Goal: Check status: Check status

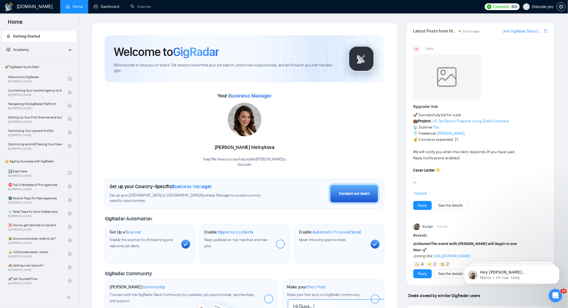
drag, startPoint x: 106, startPoint y: 1, endPoint x: 35, endPoint y: 1, distance: 71.7
click at [106, 4] on link "Dashboard" at bounding box center [106, 6] width 25 height 5
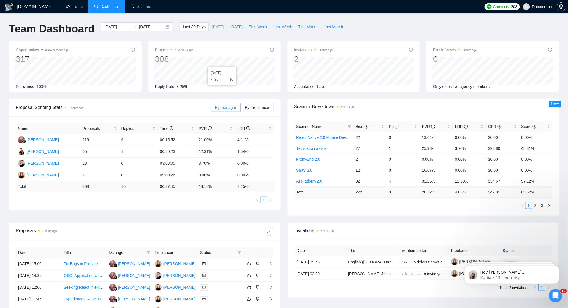
click at [212, 27] on span "[DATE]" at bounding box center [218, 27] width 12 height 6
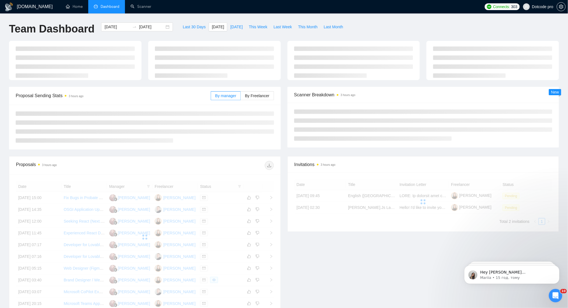
type input "[DATE]"
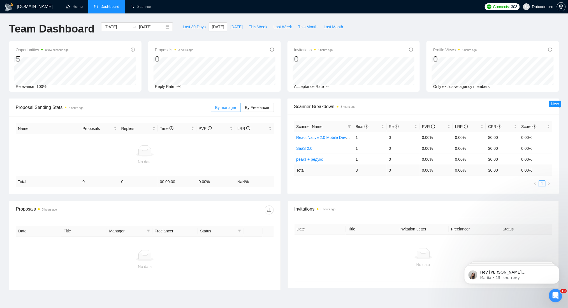
click at [230, 32] on div "Last 30 Days [DATE] [DATE] This Week Last Week This Month Last Month" at bounding box center [262, 31] width 173 height 18
click at [255, 25] on span "This Week" at bounding box center [258, 27] width 18 height 6
type input "[DATE]"
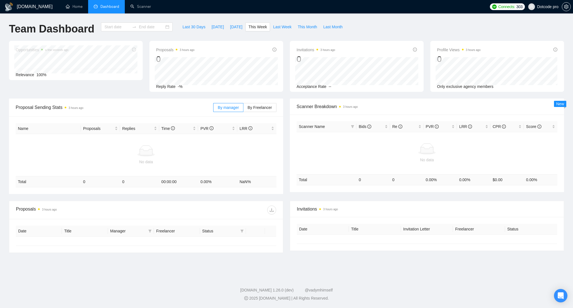
type input "[DATE]"
